Goal: Task Accomplishment & Management: Manage account settings

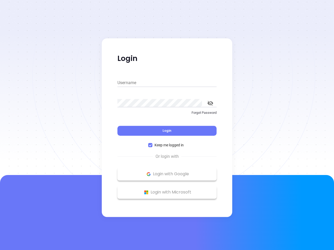
click at [167, 125] on div "Login" at bounding box center [166, 128] width 99 height 16
click at [167, 83] on input "Username" at bounding box center [166, 83] width 99 height 8
click at [210, 103] on icon "toggle password visibility" at bounding box center [210, 103] width 6 height 5
click at [167, 131] on span "Login" at bounding box center [166, 130] width 9 height 4
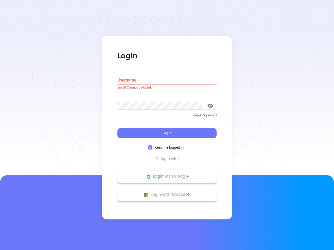
click at [167, 145] on span "Keep me logged in" at bounding box center [168, 148] width 33 height 6
click at [152, 146] on input "Keep me logged in" at bounding box center [150, 148] width 4 height 4
checkbox input "false"
click at [167, 174] on p "Login with Google" at bounding box center [167, 177] width 94 height 8
click at [167, 192] on p "Login with Microsoft" at bounding box center [167, 195] width 94 height 8
